Goal: Information Seeking & Learning: Learn about a topic

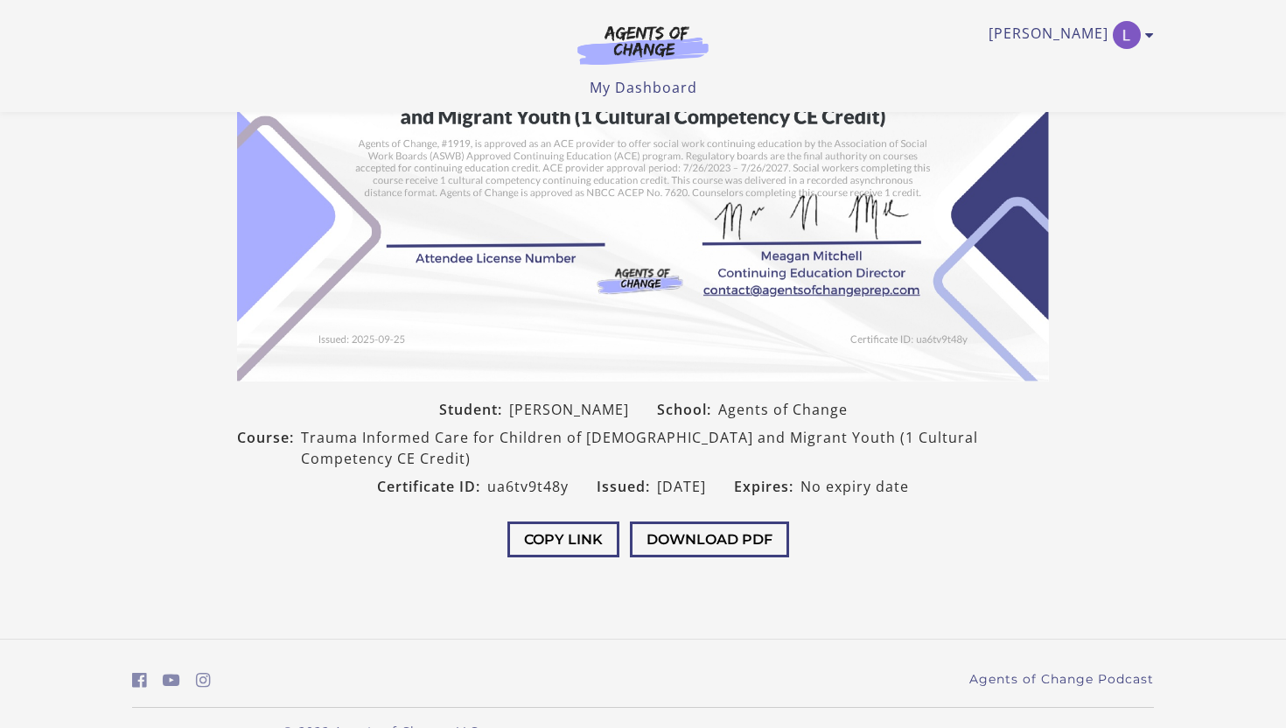
scroll to position [313, 0]
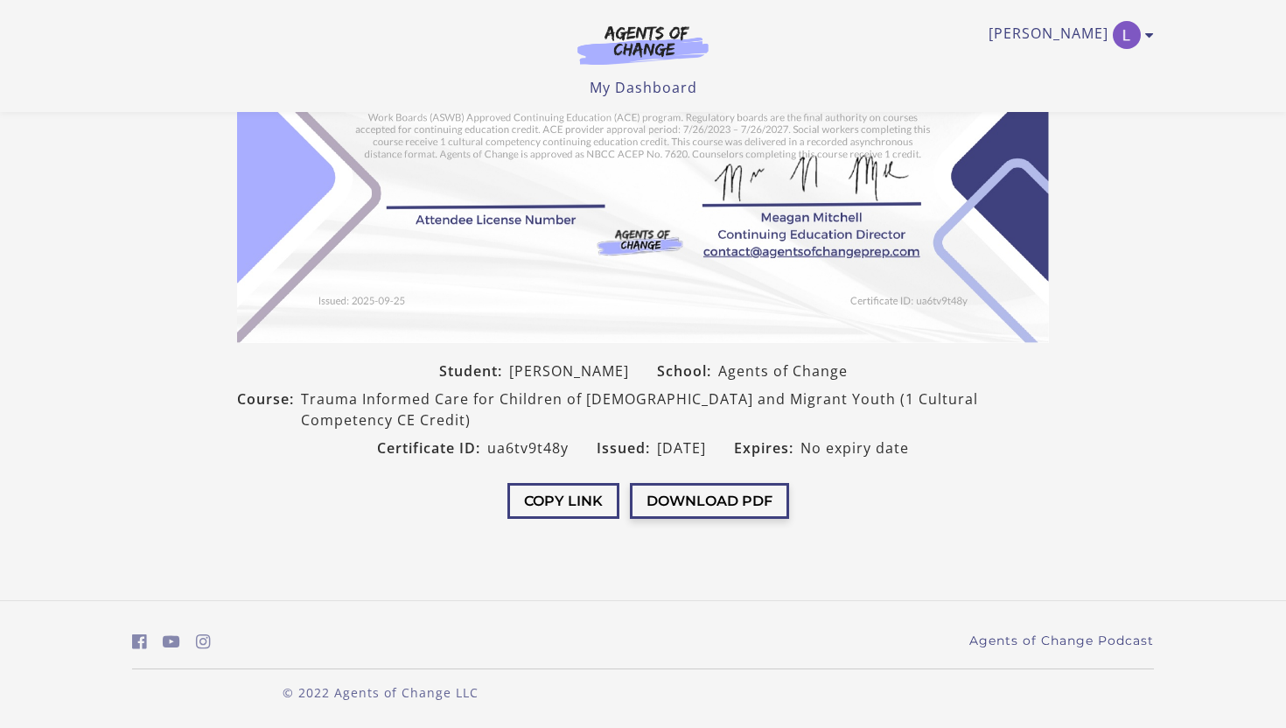
click at [755, 506] on button "Download PDF" at bounding box center [709, 501] width 159 height 36
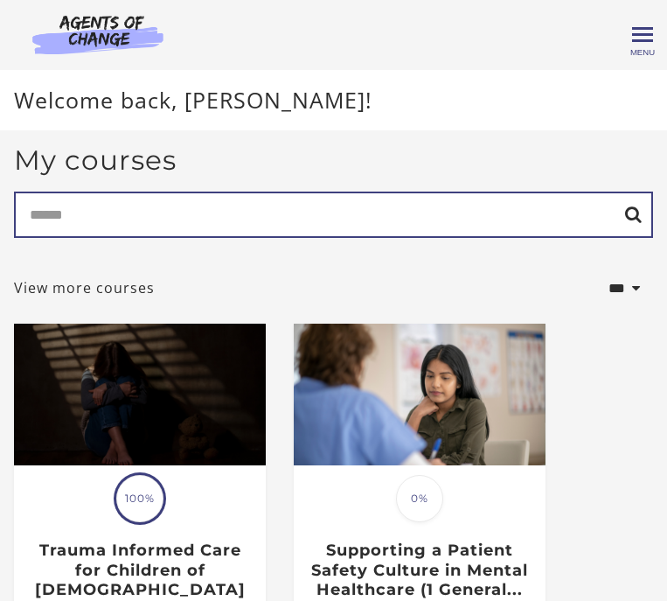
click at [115, 220] on input "Search" at bounding box center [333, 215] width 639 height 46
type input "***"
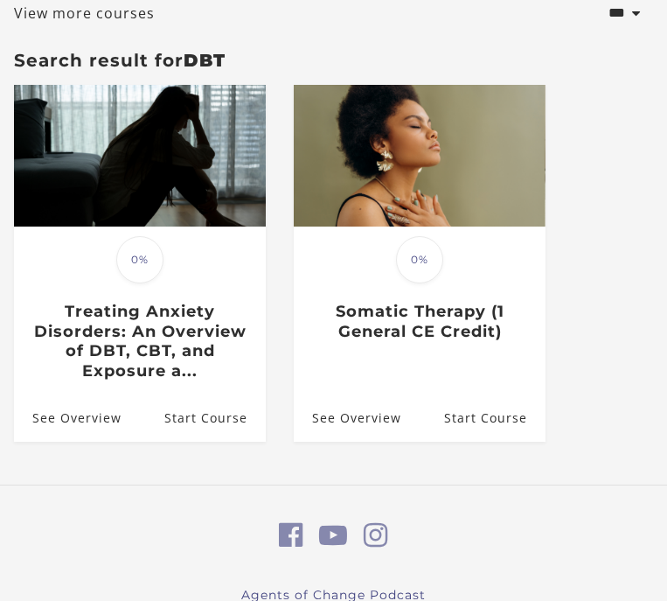
scroll to position [283, 0]
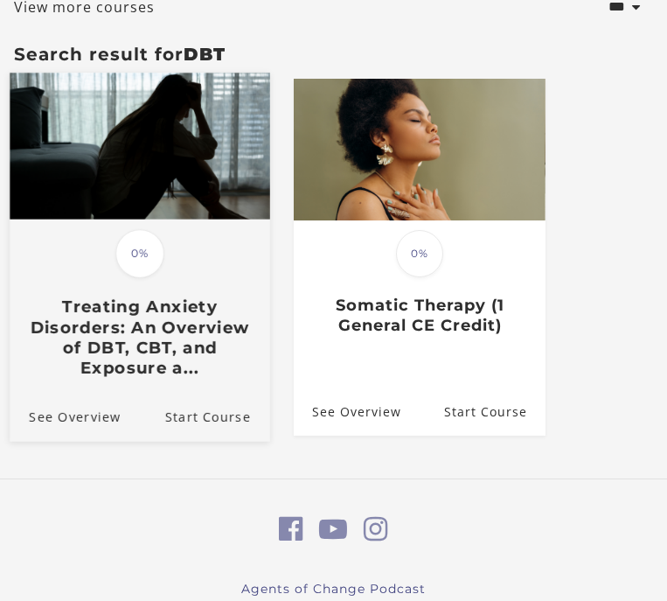
click at [176, 353] on h3 "Treating Anxiety Disorders: An Overview of DBT, CBT, and Exposure a..." at bounding box center [139, 337] width 231 height 81
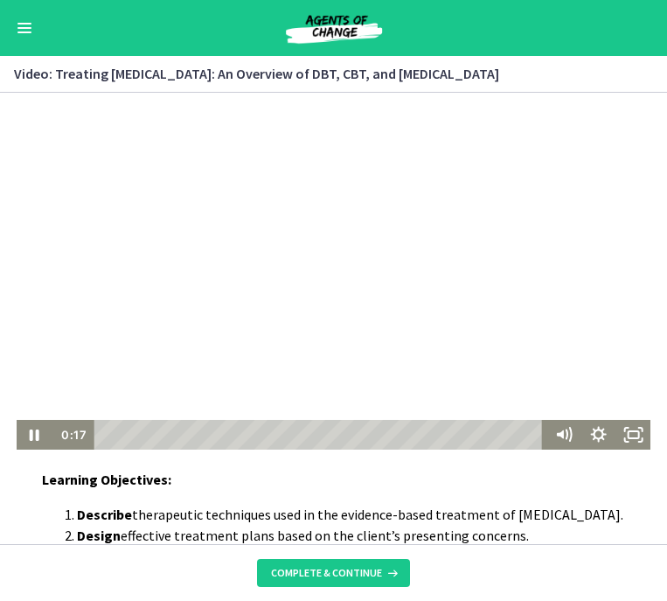
click at [334, 249] on div at bounding box center [334, 271] width 634 height 357
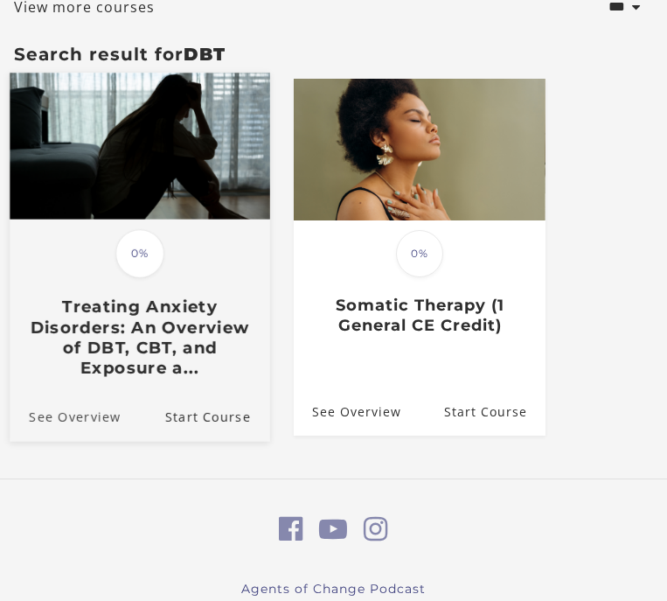
click at [85, 420] on link "See Overview" at bounding box center [65, 417] width 111 height 49
